Goal: Task Accomplishment & Management: Complete application form

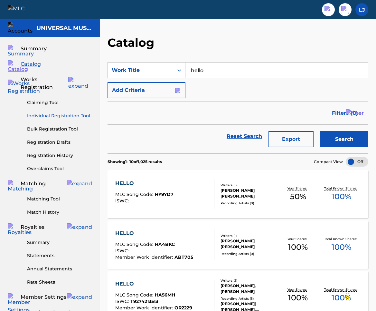
click at [63, 112] on link "Individual Registration Tool" at bounding box center [59, 115] width 65 height 7
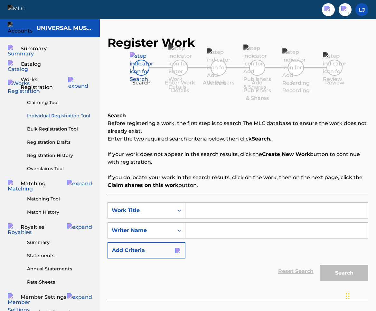
click at [204, 212] on input "Search Form" at bounding box center [277, 210] width 183 height 15
type input "butts"
click at [210, 227] on input "Search Form" at bounding box center [277, 230] width 183 height 15
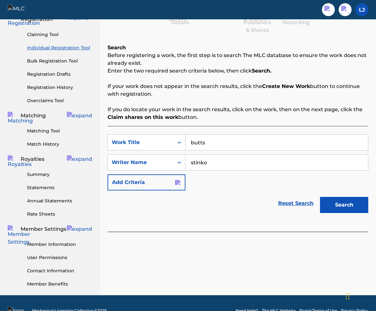
scroll to position [75, 0]
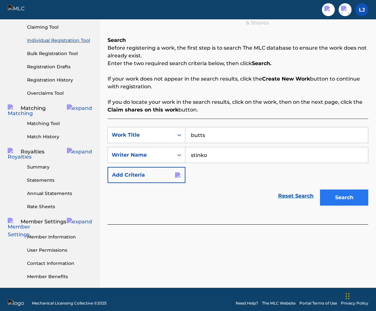
type input "stinko"
click at [349, 197] on button "Search" at bounding box center [344, 197] width 48 height 16
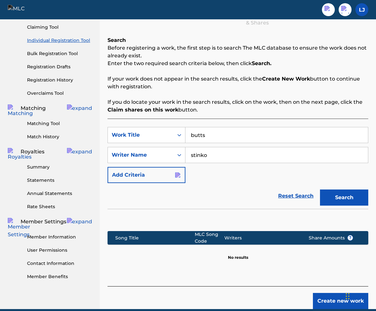
scroll to position [104, 0]
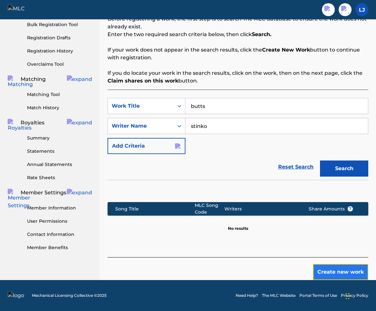
click at [341, 270] on button "Create new work" at bounding box center [340, 272] width 55 height 16
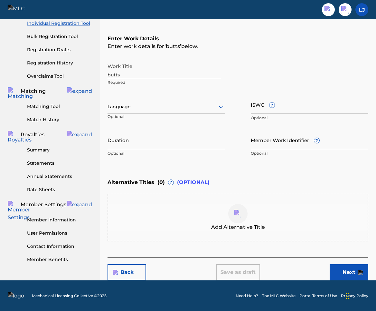
click at [216, 105] on div at bounding box center [167, 107] width 118 height 8
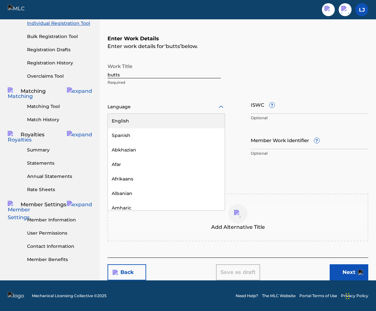
click at [216, 105] on div at bounding box center [167, 107] width 118 height 8
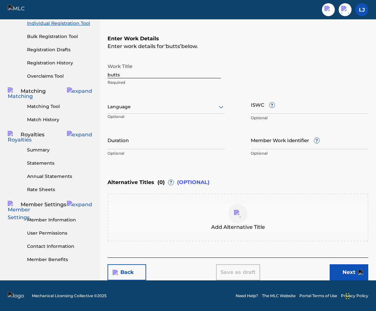
click at [216, 105] on div at bounding box center [167, 107] width 118 height 8
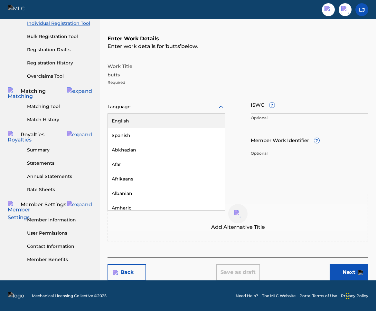
click at [216, 105] on div at bounding box center [167, 107] width 118 height 8
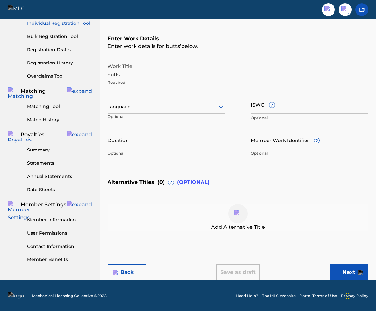
click at [216, 105] on div at bounding box center [167, 107] width 118 height 8
click at [201, 146] on input "Duration" at bounding box center [167, 140] width 118 height 18
click at [273, 114] on div "ISWC ? Optional" at bounding box center [310, 109] width 118 height 29
click at [355, 273] on button "Next" at bounding box center [349, 272] width 39 height 16
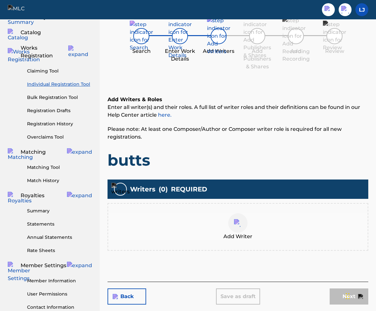
scroll to position [29, 0]
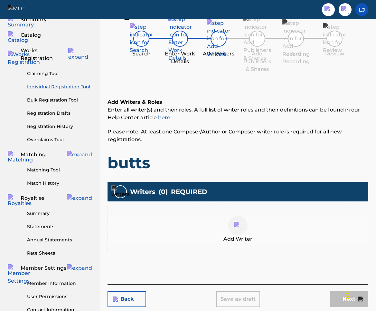
click at [240, 228] on img at bounding box center [238, 226] width 8 height 8
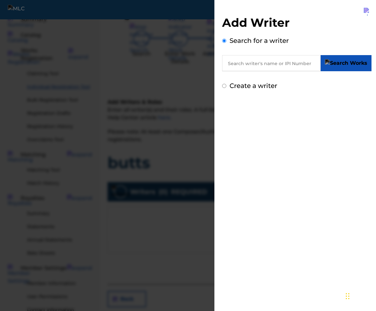
click at [244, 68] on input "text" at bounding box center [271, 63] width 99 height 16
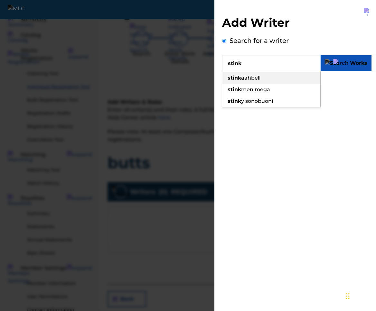
click at [237, 80] on strong "stink" at bounding box center [235, 78] width 14 height 6
type input "stinkaahbell"
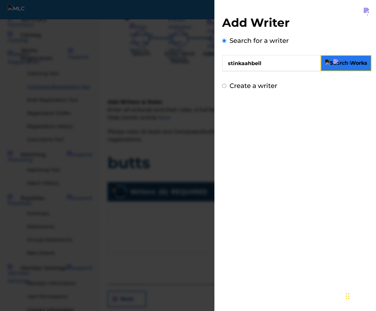
click at [360, 64] on img "submit" at bounding box center [346, 63] width 43 height 8
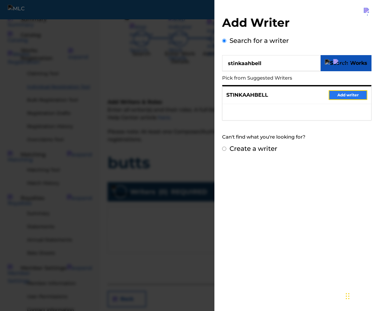
click at [347, 98] on button "Add writer" at bounding box center [348, 95] width 39 height 10
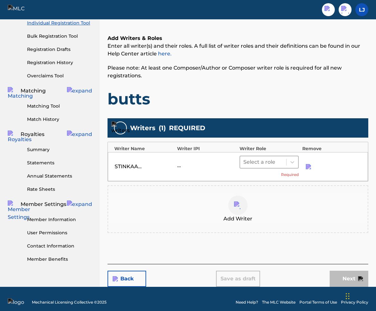
scroll to position [94, 0]
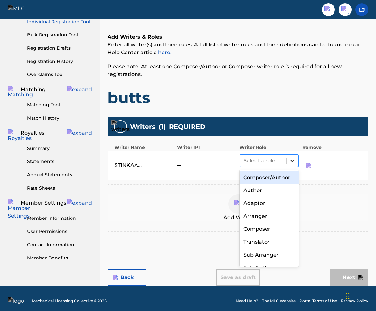
click at [291, 163] on icon at bounding box center [292, 160] width 6 height 6
click at [278, 178] on div "Composer/Author" at bounding box center [269, 177] width 59 height 13
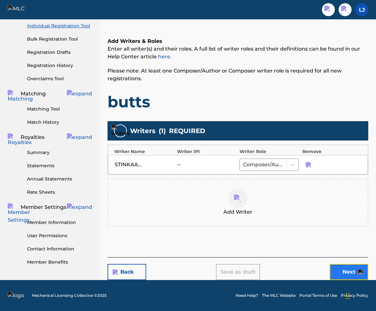
click at [348, 271] on button "Next" at bounding box center [349, 272] width 39 height 16
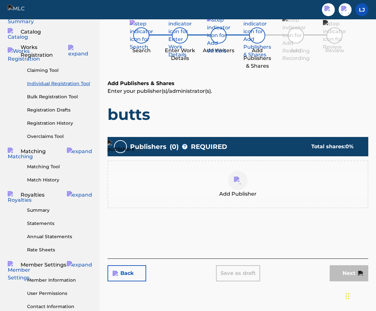
scroll to position [29, 0]
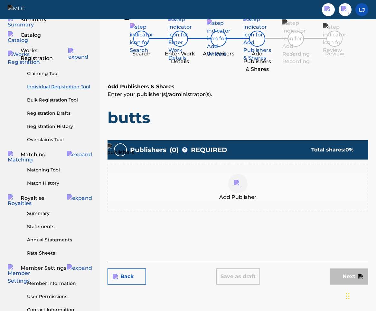
click at [240, 187] on div at bounding box center [237, 183] width 19 height 19
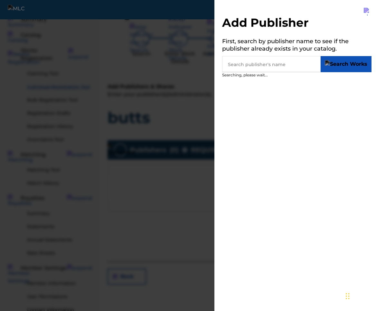
click at [262, 62] on input "text" at bounding box center [271, 64] width 99 height 16
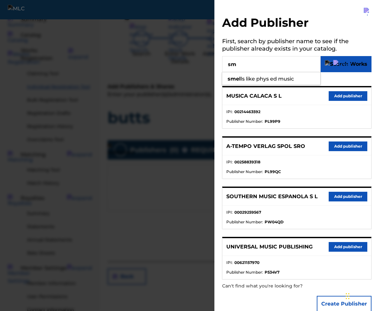
type input "s"
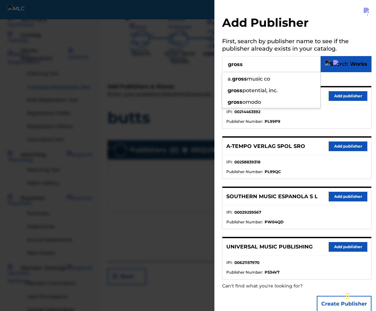
type input "gross"
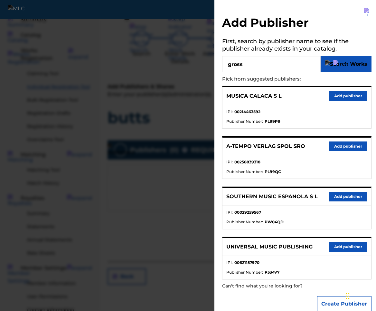
click at [343, 63] on img at bounding box center [342, 64] width 18 height 8
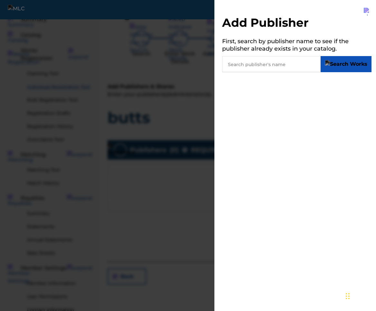
click at [321, 63] on input "text" at bounding box center [271, 64] width 99 height 16
type input "p"
type input "s"
type input "d"
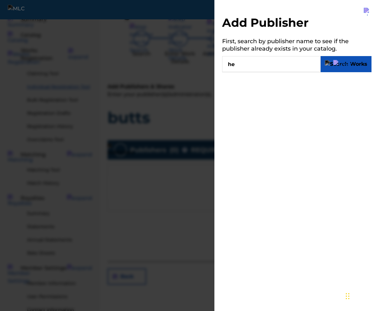
type input "h"
type input "t"
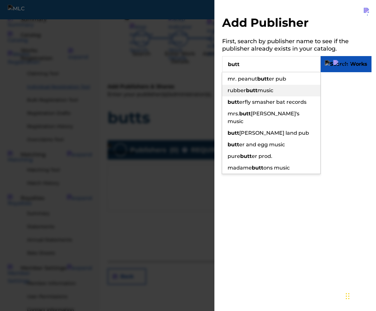
click at [264, 92] on span "music" at bounding box center [266, 90] width 16 height 6
type input "rubber butt music"
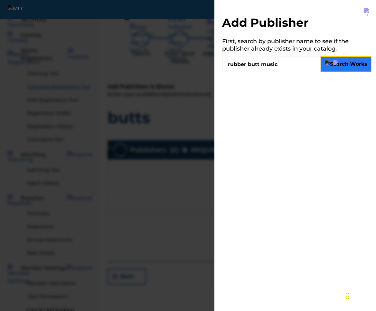
click at [359, 64] on img "submit" at bounding box center [346, 64] width 43 height 8
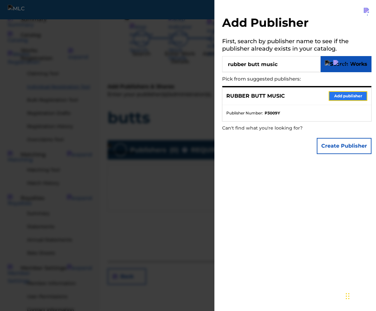
click at [345, 97] on button "Add publisher" at bounding box center [348, 96] width 39 height 10
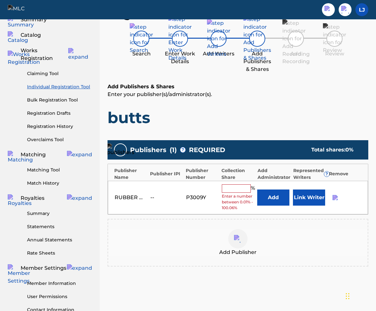
click at [239, 187] on input "text" at bounding box center [236, 188] width 29 height 8
click at [43, 123] on link "Registration History" at bounding box center [59, 126] width 65 height 7
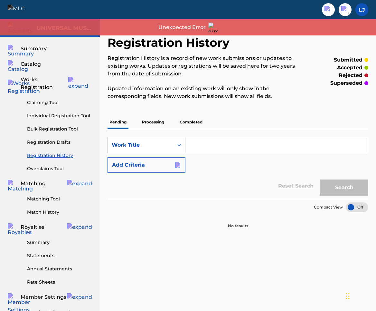
click at [205, 147] on input "Search Form" at bounding box center [277, 144] width 183 height 15
type input "hello"
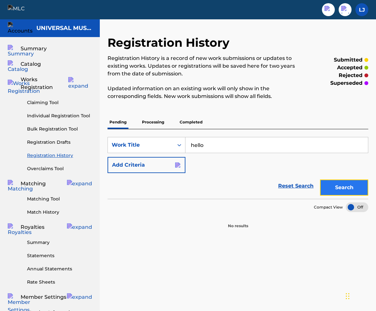
click at [347, 187] on button "Search" at bounding box center [344, 187] width 48 height 16
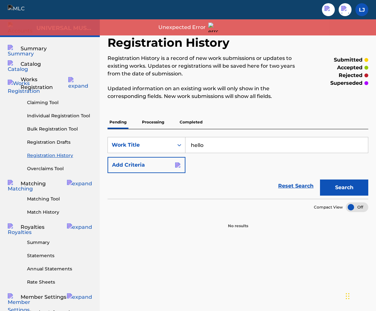
click at [197, 122] on p "Completed" at bounding box center [191, 122] width 27 height 14
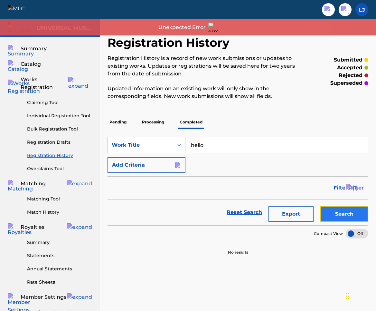
click at [338, 212] on button "Search" at bounding box center [344, 214] width 48 height 16
click at [159, 124] on p "Processing" at bounding box center [153, 122] width 26 height 14
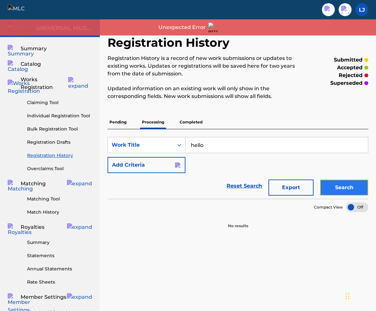
click at [338, 185] on button "Search" at bounding box center [344, 187] width 48 height 16
click at [205, 143] on input "Search Form" at bounding box center [277, 144] width 183 height 15
type input "hello"
click at [343, 186] on button "Search" at bounding box center [344, 187] width 48 height 16
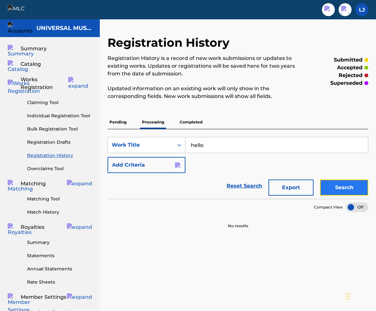
click at [354, 190] on button "Search" at bounding box center [344, 187] width 48 height 16
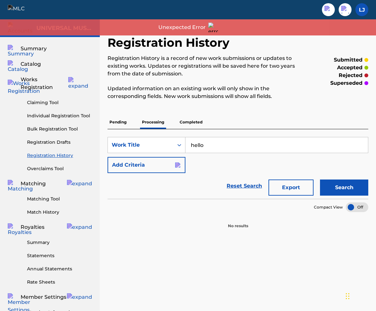
click at [317, 147] on input "hello" at bounding box center [277, 144] width 183 height 15
click at [252, 140] on input "Search Form" at bounding box center [277, 144] width 183 height 15
type input "hello"
click at [349, 189] on button "Search" at bounding box center [344, 187] width 48 height 16
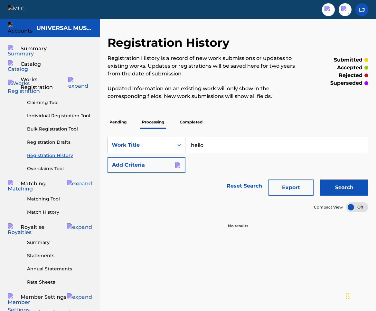
click at [196, 124] on p "Completed" at bounding box center [191, 122] width 27 height 14
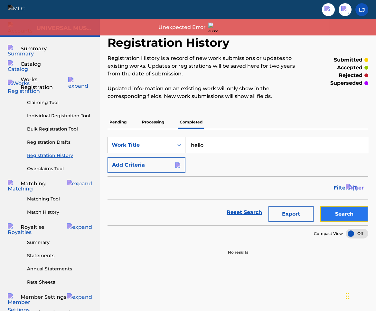
click at [351, 219] on button "Search" at bounding box center [344, 214] width 48 height 16
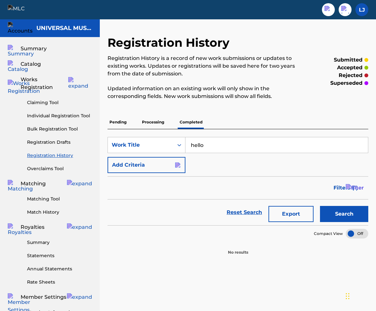
click at [221, 165] on div "SearchWithCriteria95aef4c1-213d-41bd-afb4-e338e9271344 Work Title hello Add Cri…" at bounding box center [238, 155] width 261 height 36
click at [101, 123] on div "Registration History Registration History is a record of new work submissions o…" at bounding box center [238, 199] width 276 height 328
click at [105, 121] on div "Registration History Registration History is a record of new work submissions o…" at bounding box center [238, 199] width 276 height 328
